Goal: Information Seeking & Learning: Learn about a topic

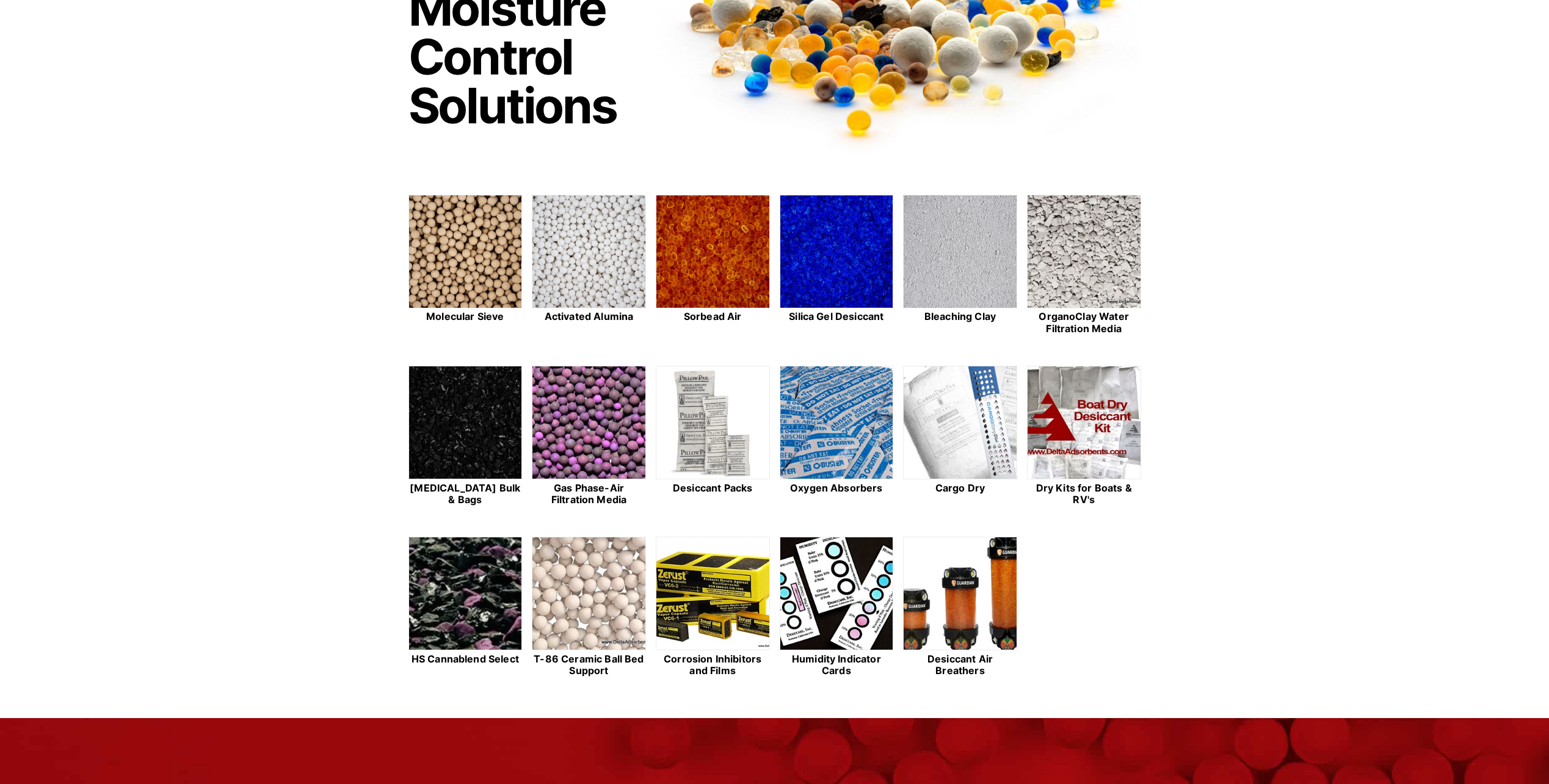
scroll to position [183, 0]
click at [572, 388] on img at bounding box center [589, 422] width 113 height 113
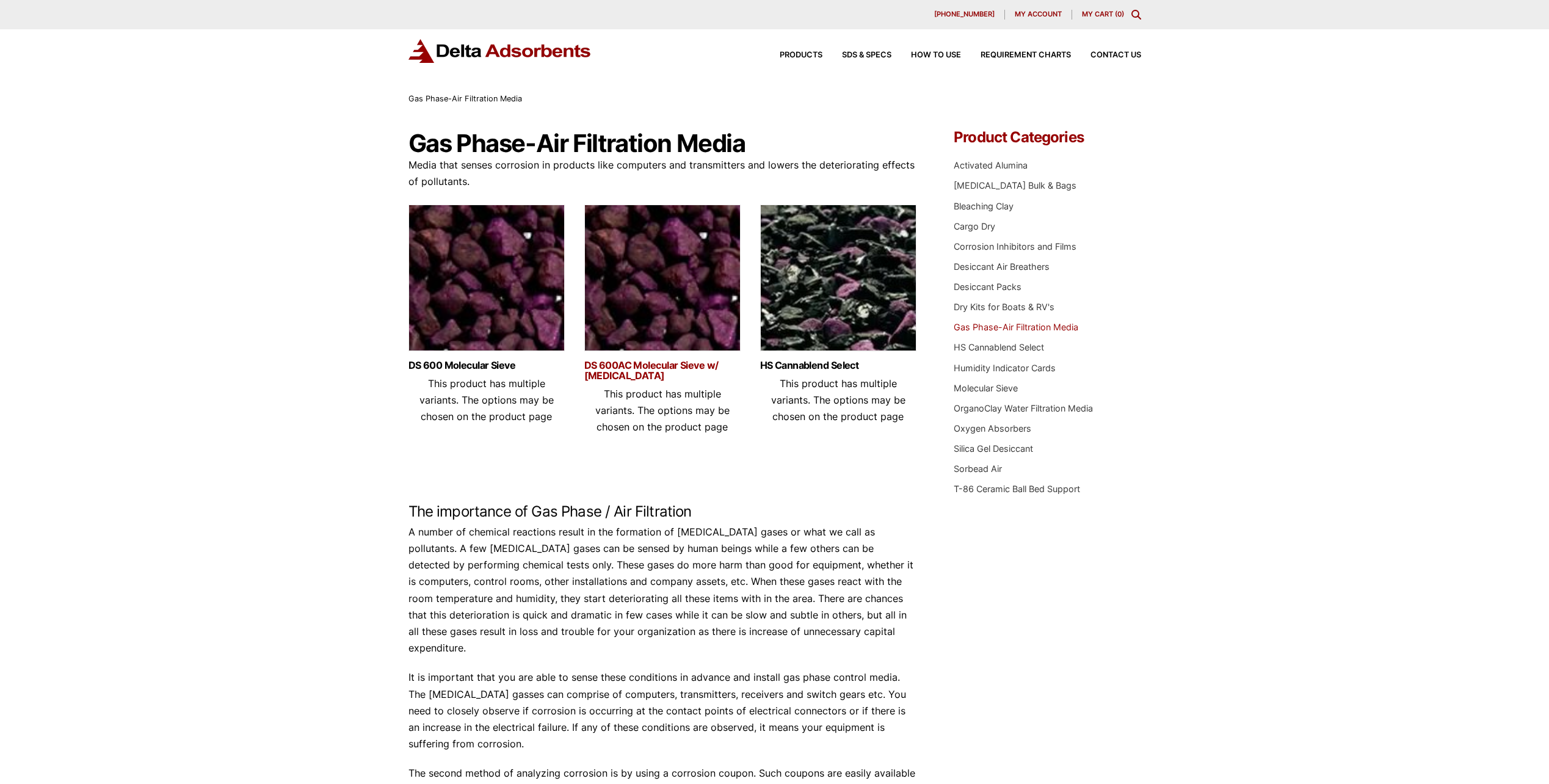
click at [621, 373] on link "DS 600AC Molecular Sieve w/ [MEDICAL_DATA]" at bounding box center [663, 370] width 156 height 20
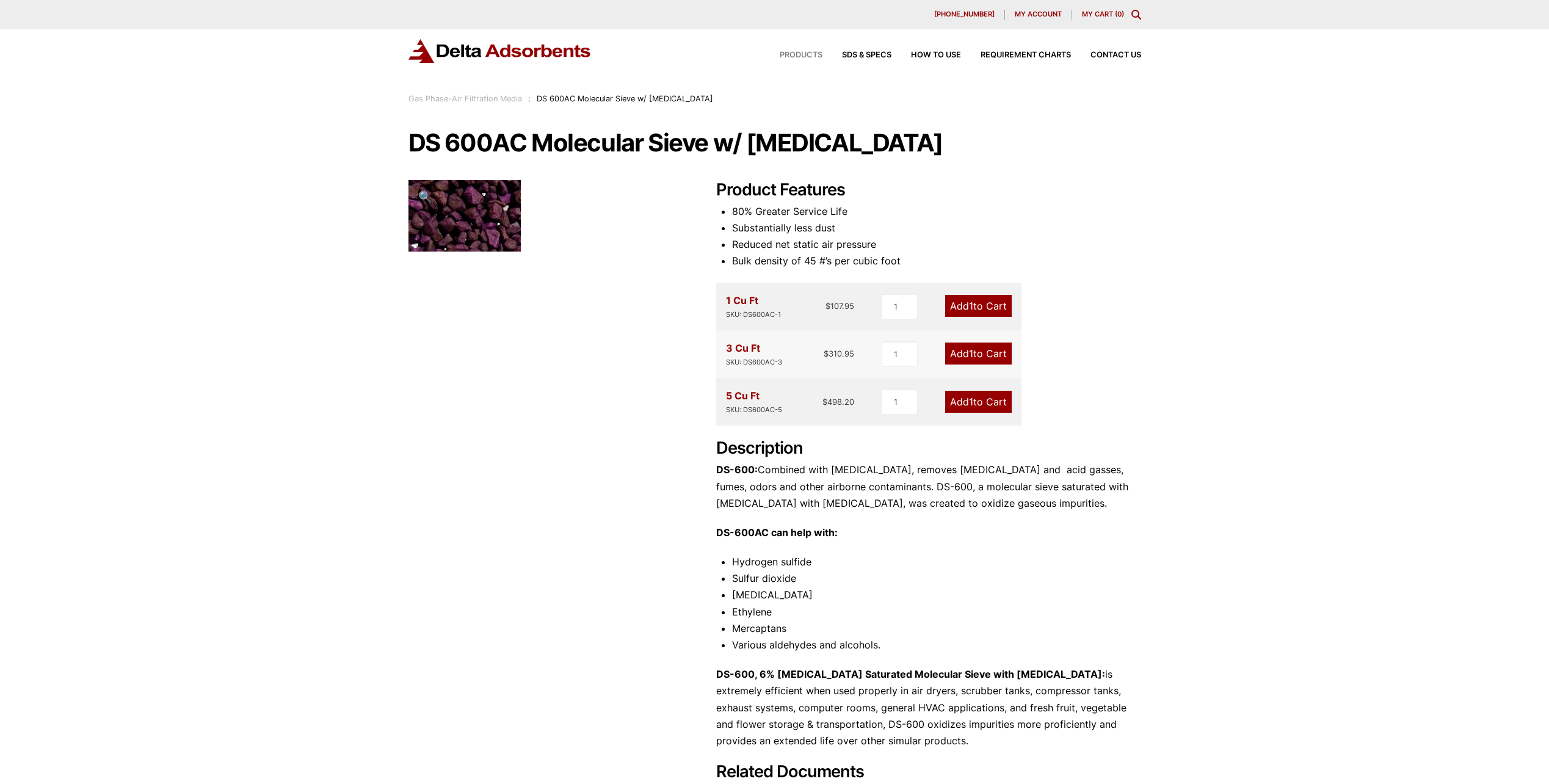
click at [806, 57] on span "Products" at bounding box center [801, 55] width 43 height 8
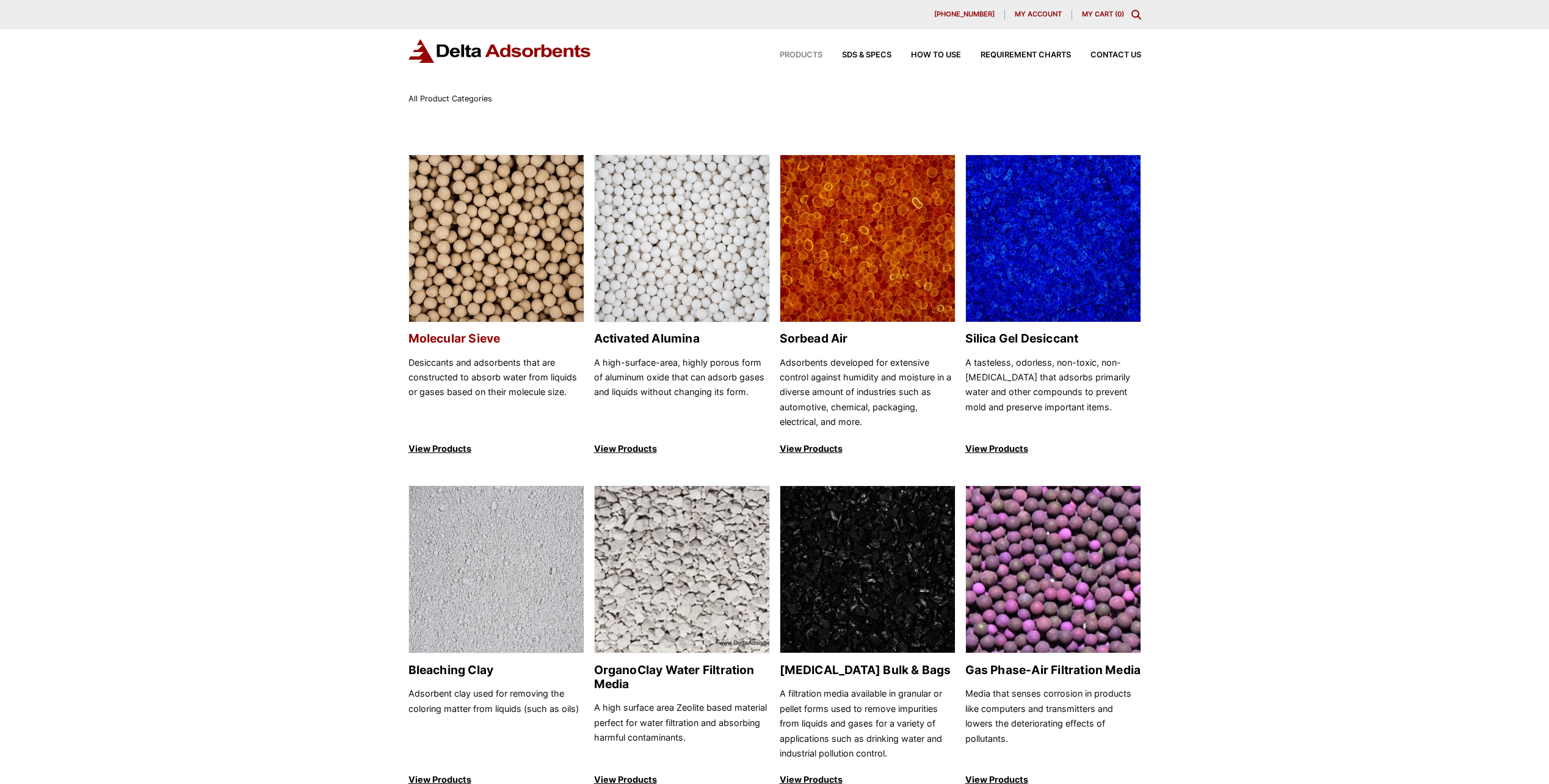
click at [479, 329] on link "Molecular Sieve Desiccants and adsorbents that are constructed to absorb water …" at bounding box center [497, 305] width 176 height 302
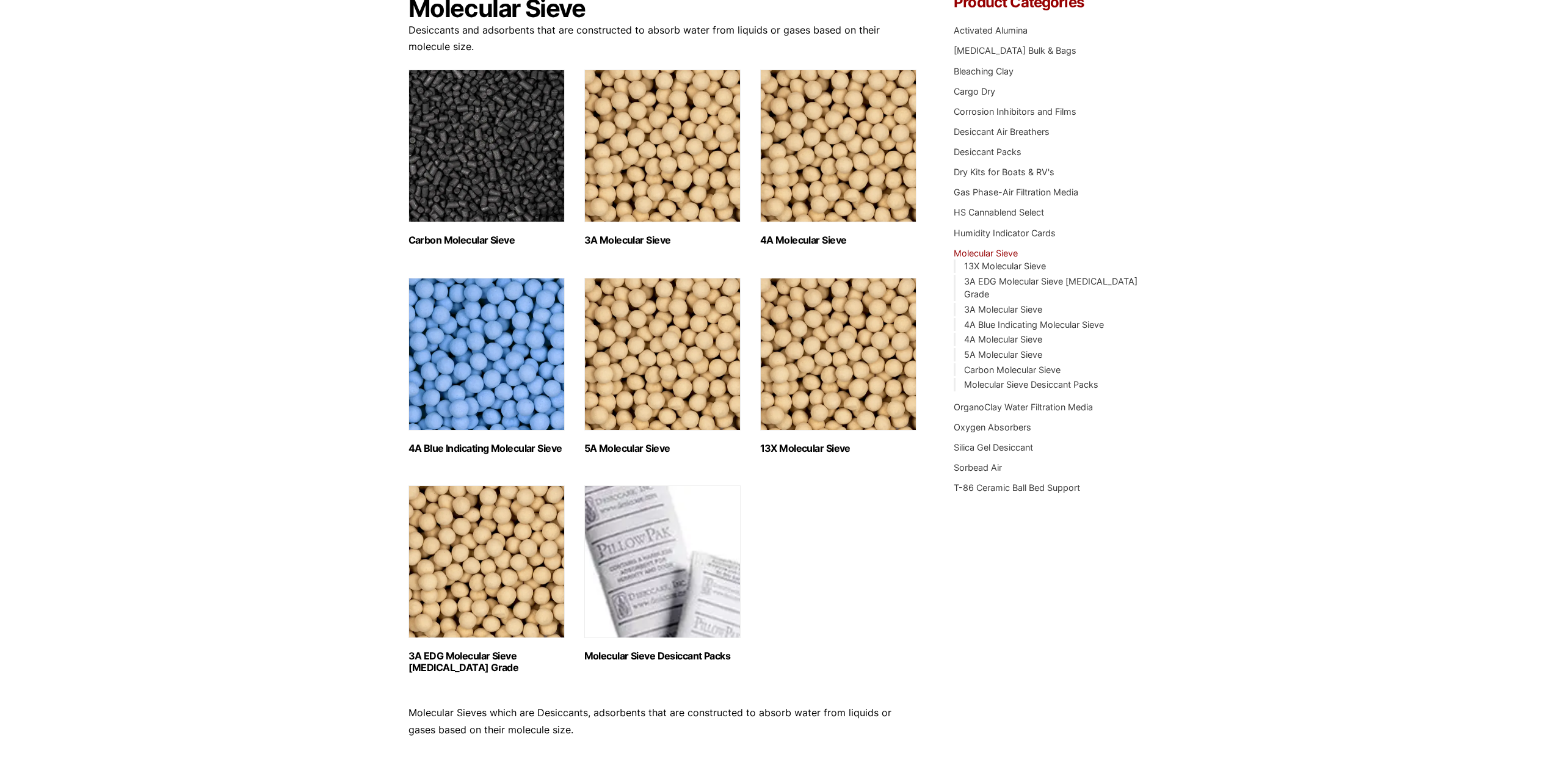
scroll to position [183, 0]
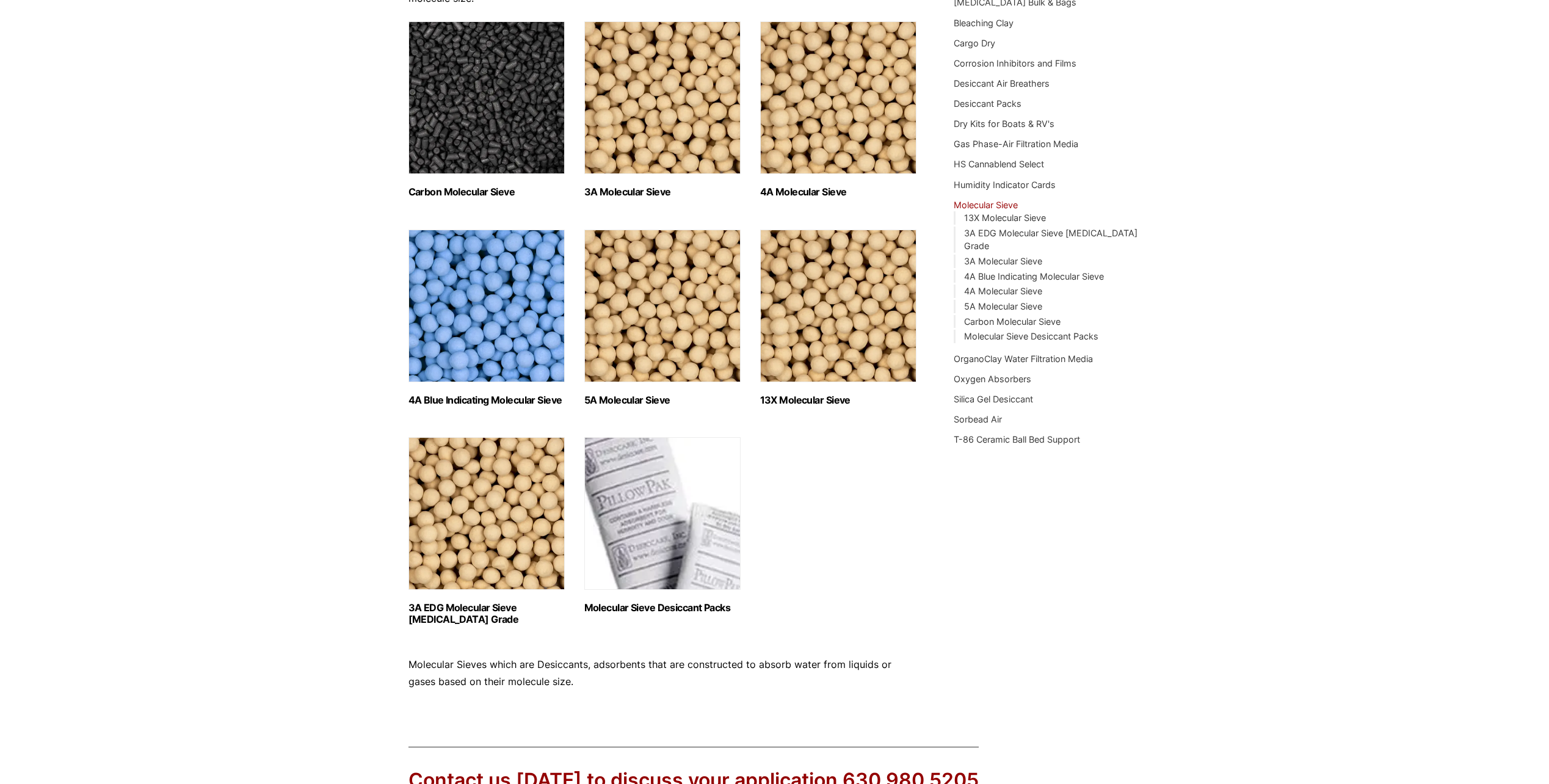
click at [463, 138] on img "Visit product category Carbon Molecular Sieve" at bounding box center [487, 97] width 156 height 153
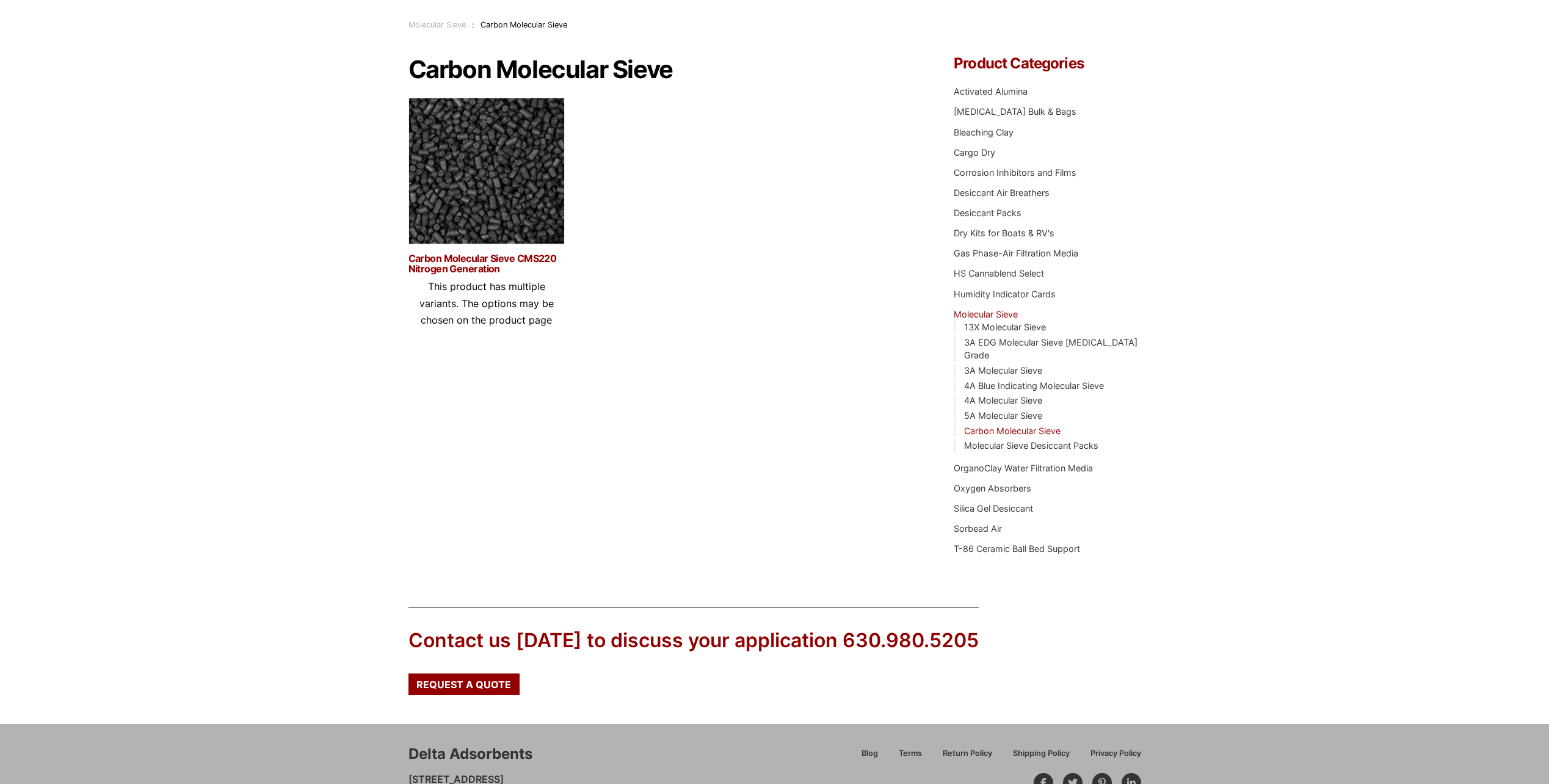
scroll to position [73, 0]
click at [469, 260] on link "Carbon Molecular Sieve CMS220 Nitrogen Generation" at bounding box center [487, 264] width 156 height 20
